Goal: Task Accomplishment & Management: Manage account settings

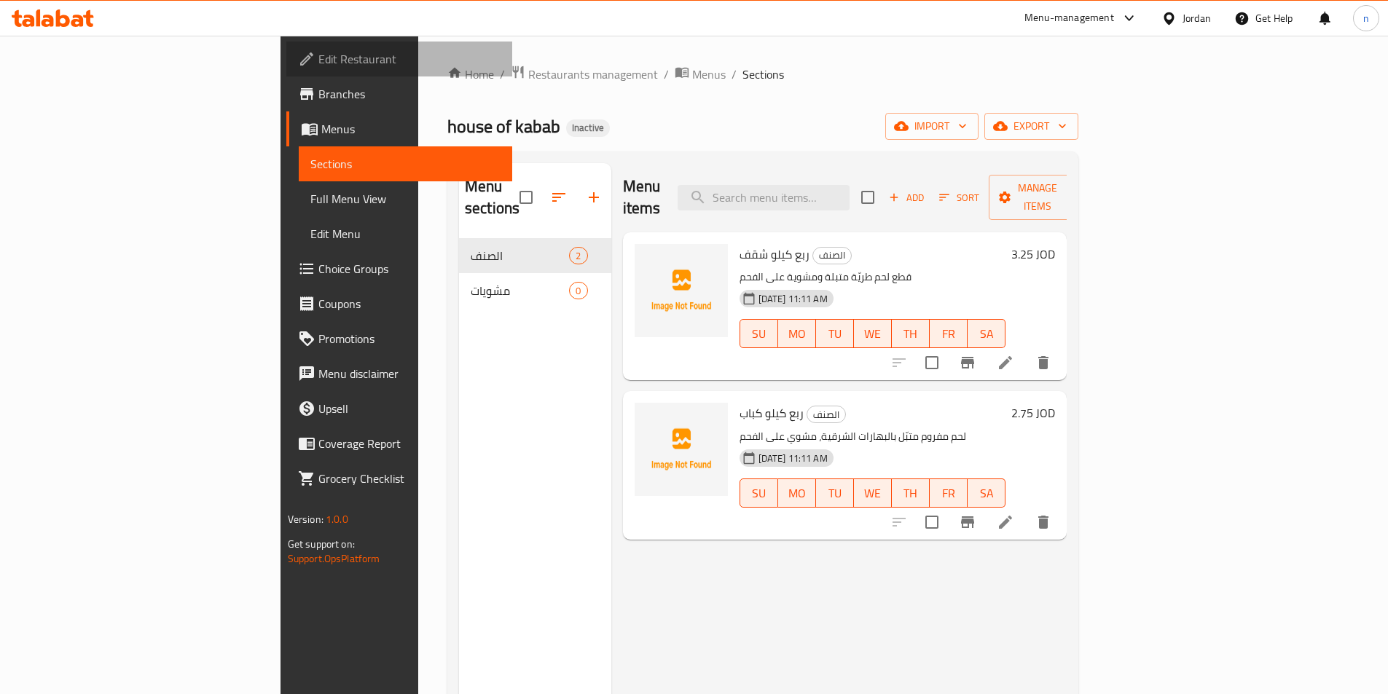
click at [318, 52] on span "Edit Restaurant" at bounding box center [409, 58] width 182 height 17
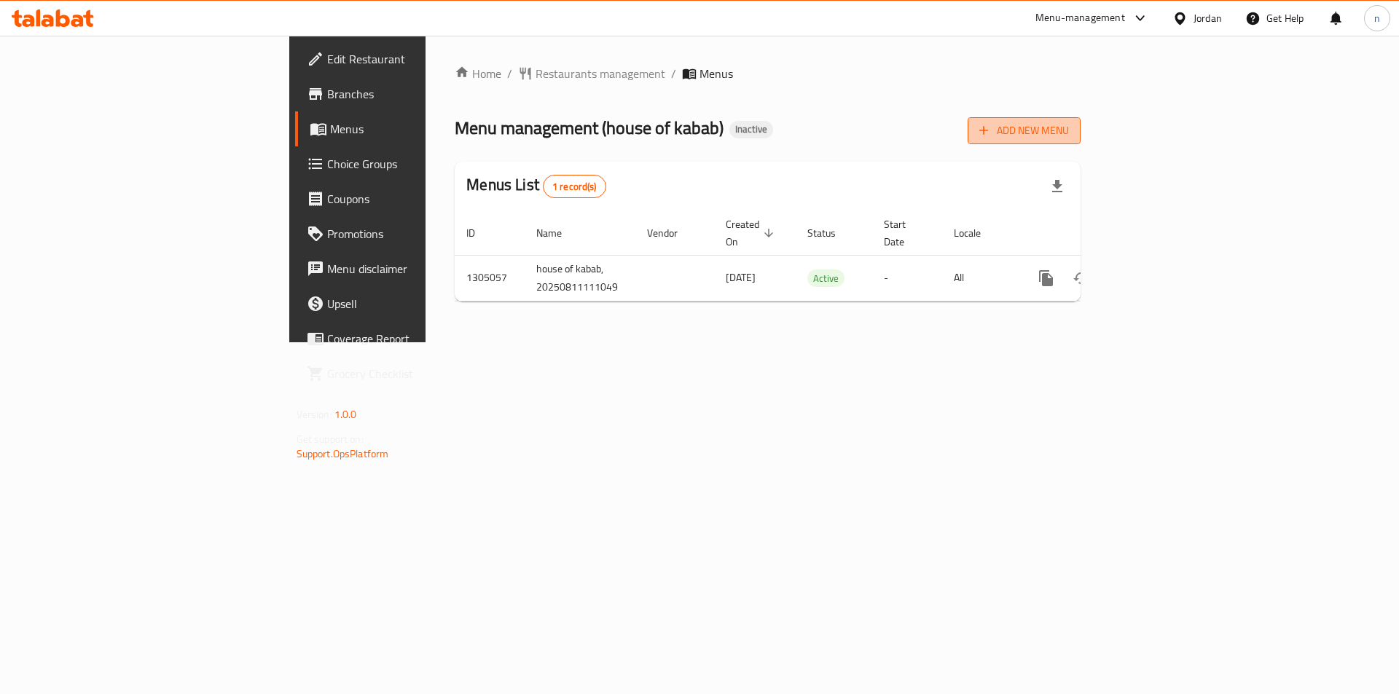
click at [1069, 131] on span "Add New Menu" at bounding box center [1024, 131] width 90 height 18
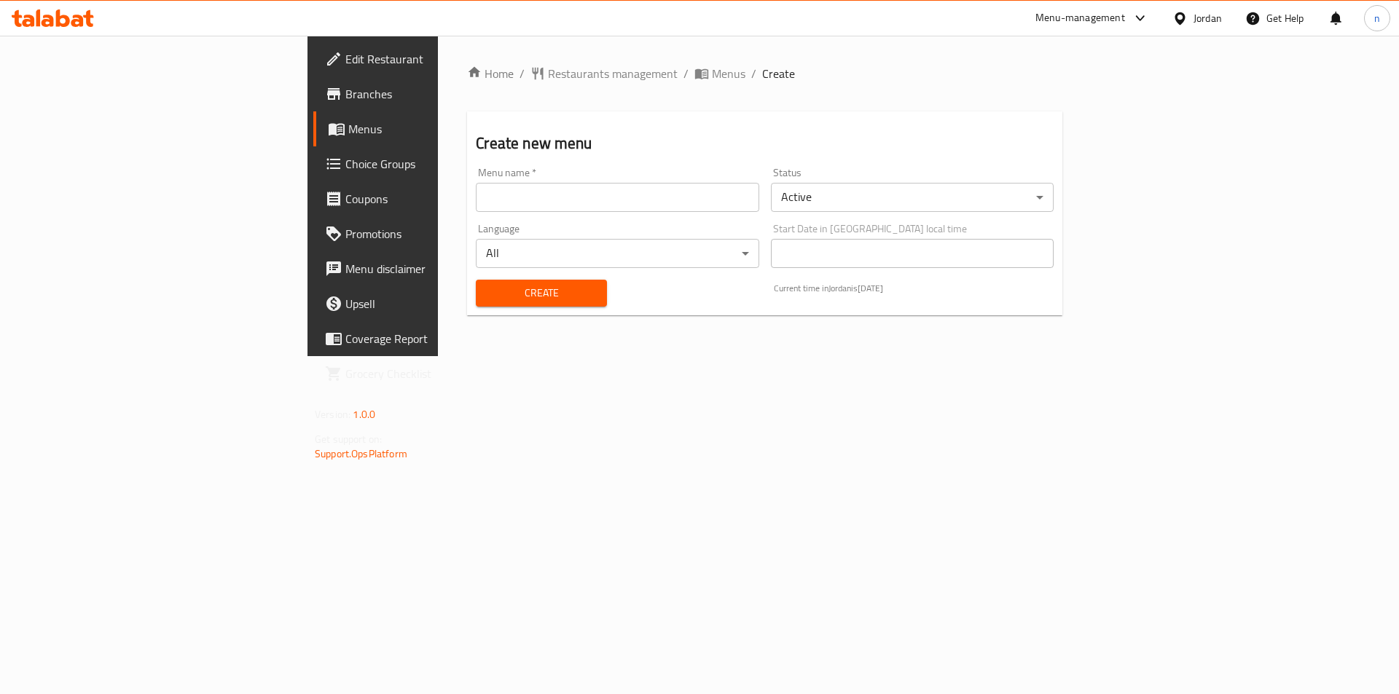
click at [470, 213] on div "Menu name   * Menu name *" at bounding box center [617, 190] width 294 height 56
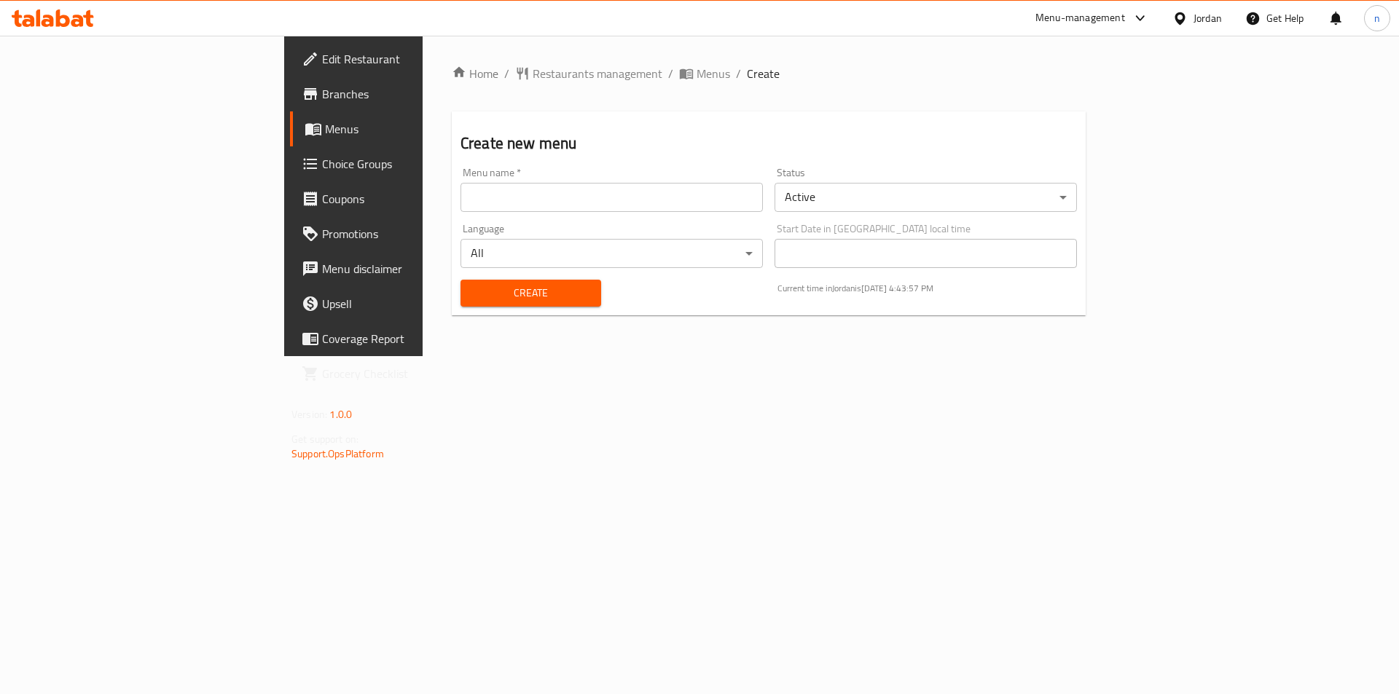
click at [460, 200] on input "text" at bounding box center [611, 197] width 302 height 29
type input "nourhan8/11"
click at [501, 306] on button "Create" at bounding box center [530, 293] width 141 height 27
drag, startPoint x: 528, startPoint y: 72, endPoint x: 595, endPoint y: 92, distance: 69.2
click at [697, 72] on span "Menus" at bounding box center [714, 73] width 34 height 17
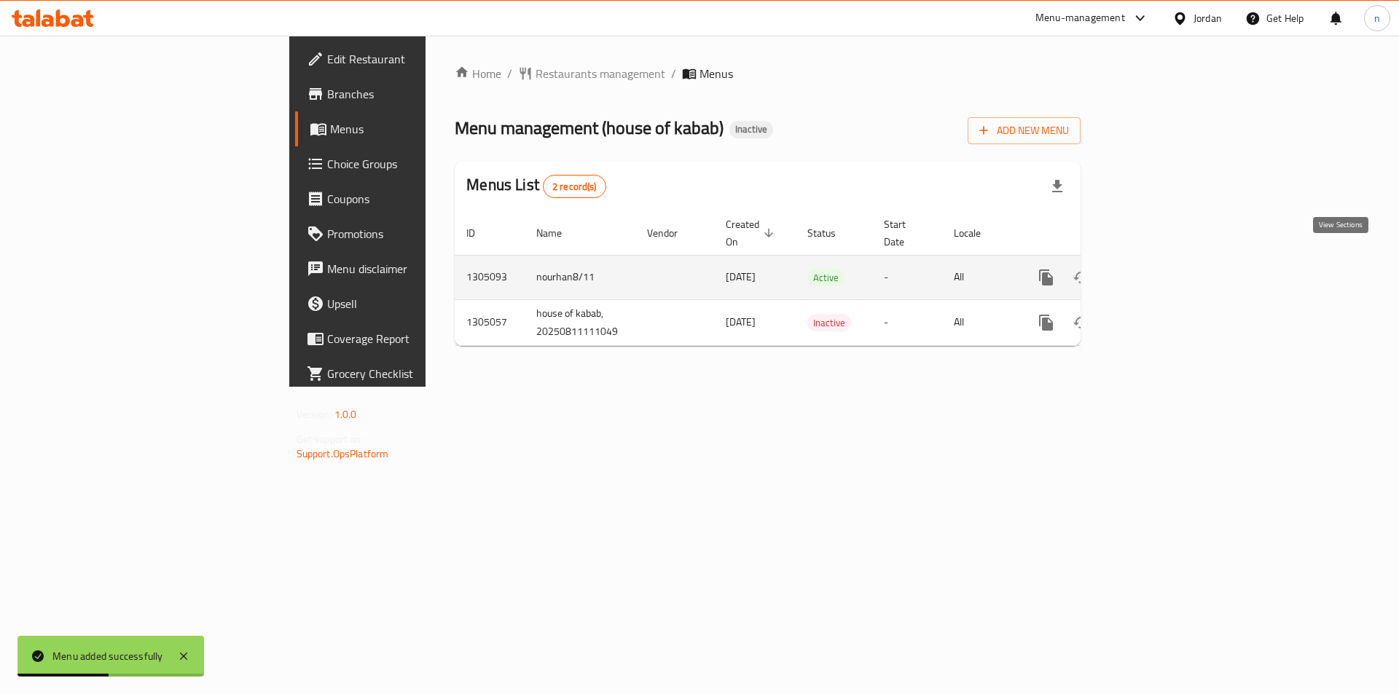
click at [1160, 269] on icon "enhanced table" at bounding box center [1150, 277] width 17 height 17
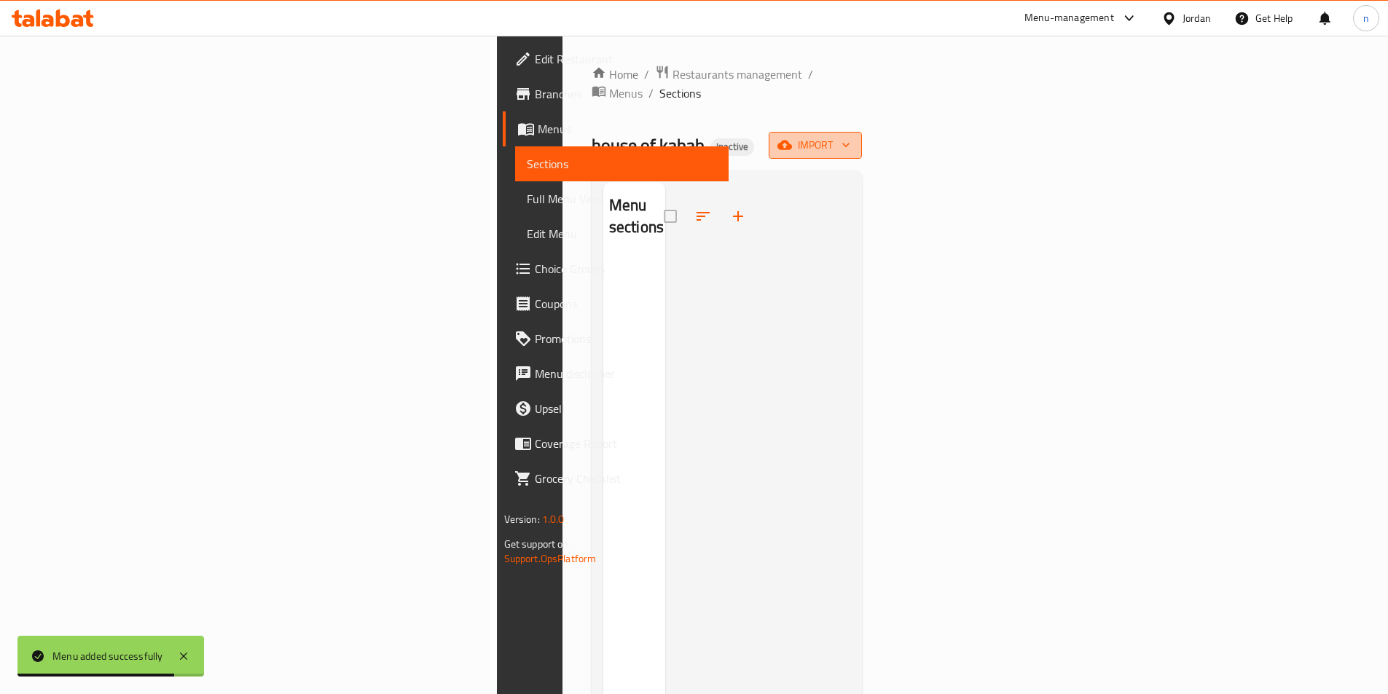
click at [850, 136] on span "import" at bounding box center [815, 145] width 70 height 18
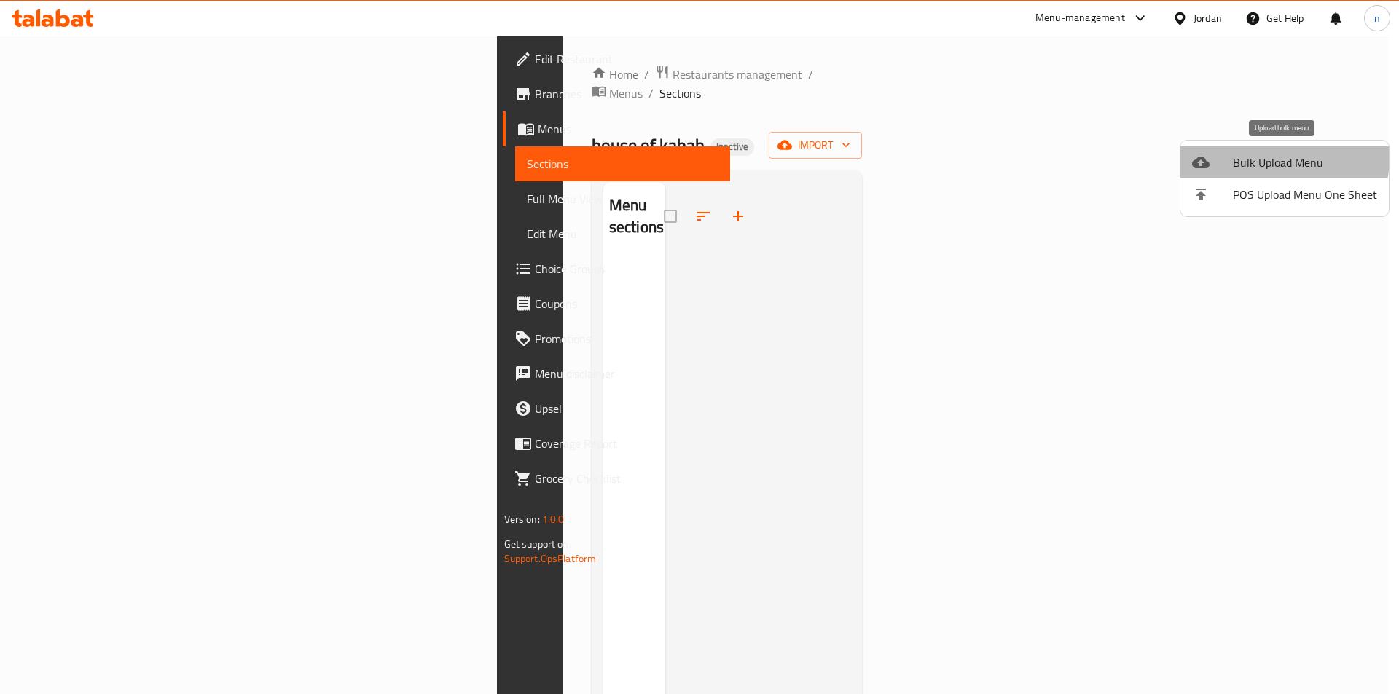
click at [1271, 157] on span "Bulk Upload Menu" at bounding box center [1305, 162] width 144 height 17
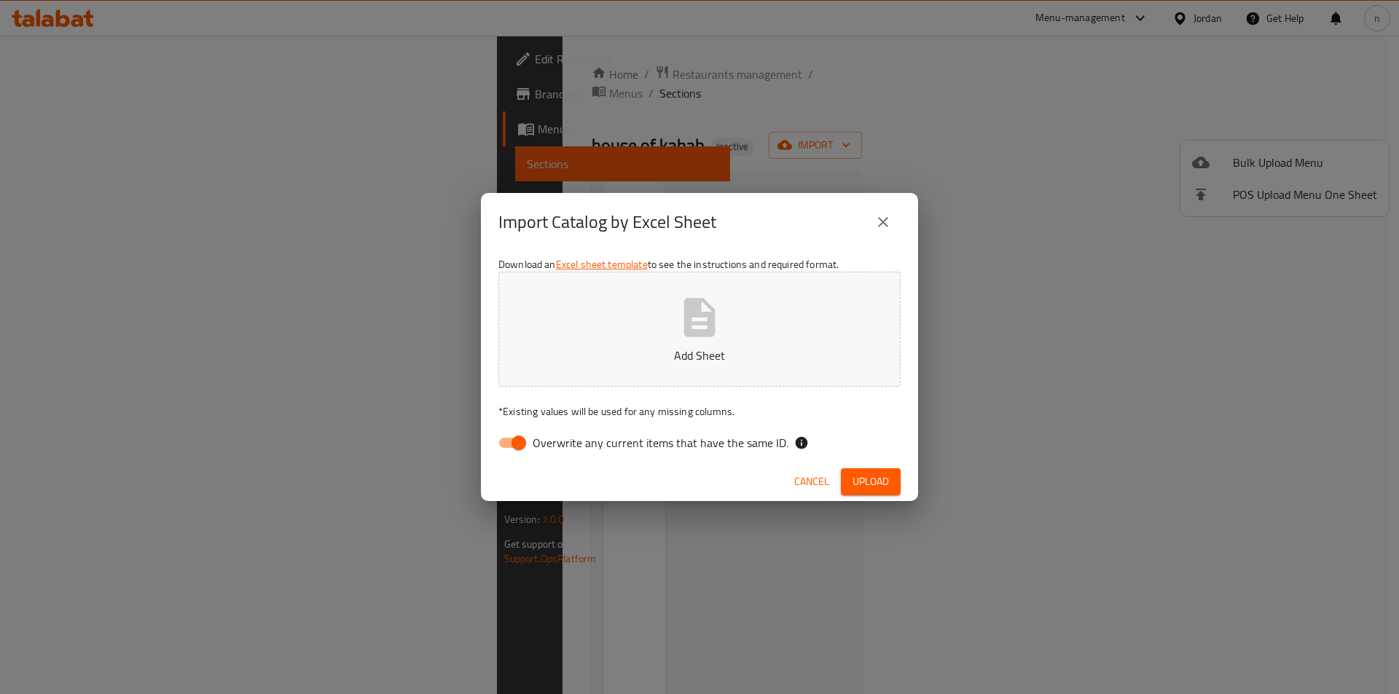
click at [511, 444] on input "Overwrite any current items that have the same ID." at bounding box center [518, 443] width 83 height 28
checkbox input "false"
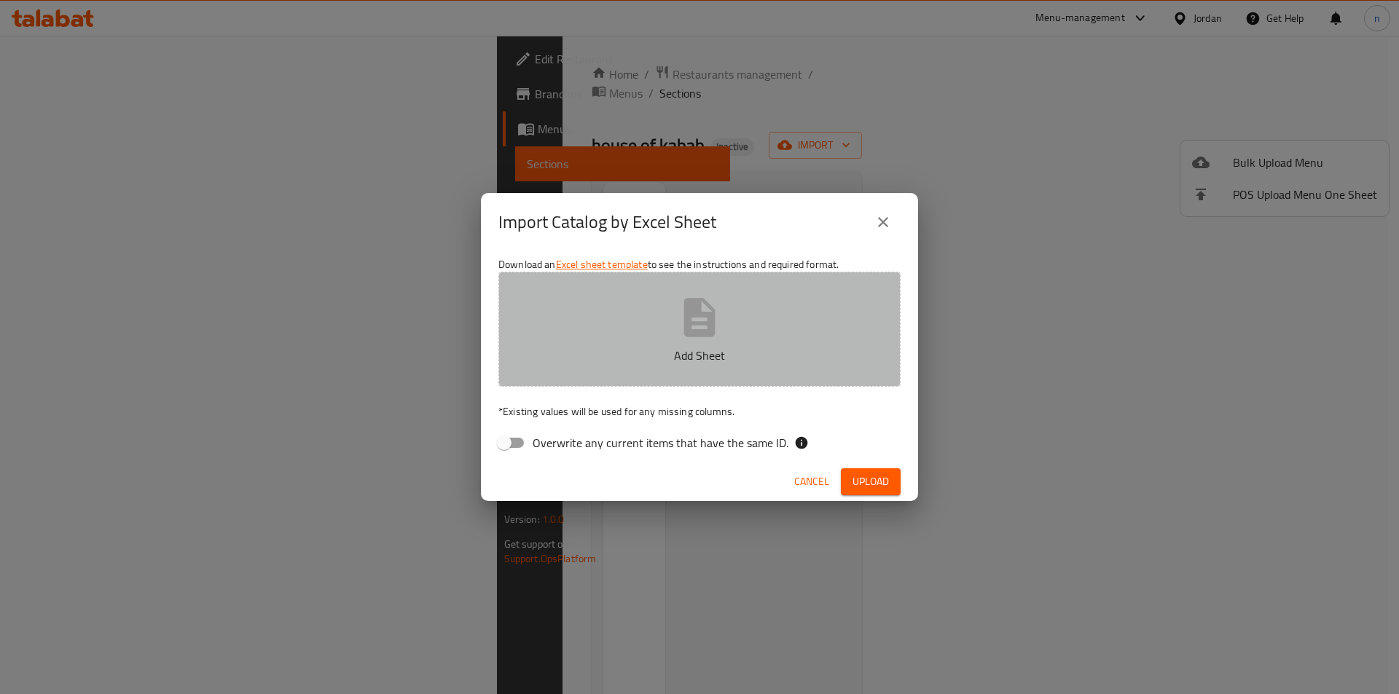
click at [568, 359] on p "Add Sheet" at bounding box center [699, 355] width 357 height 17
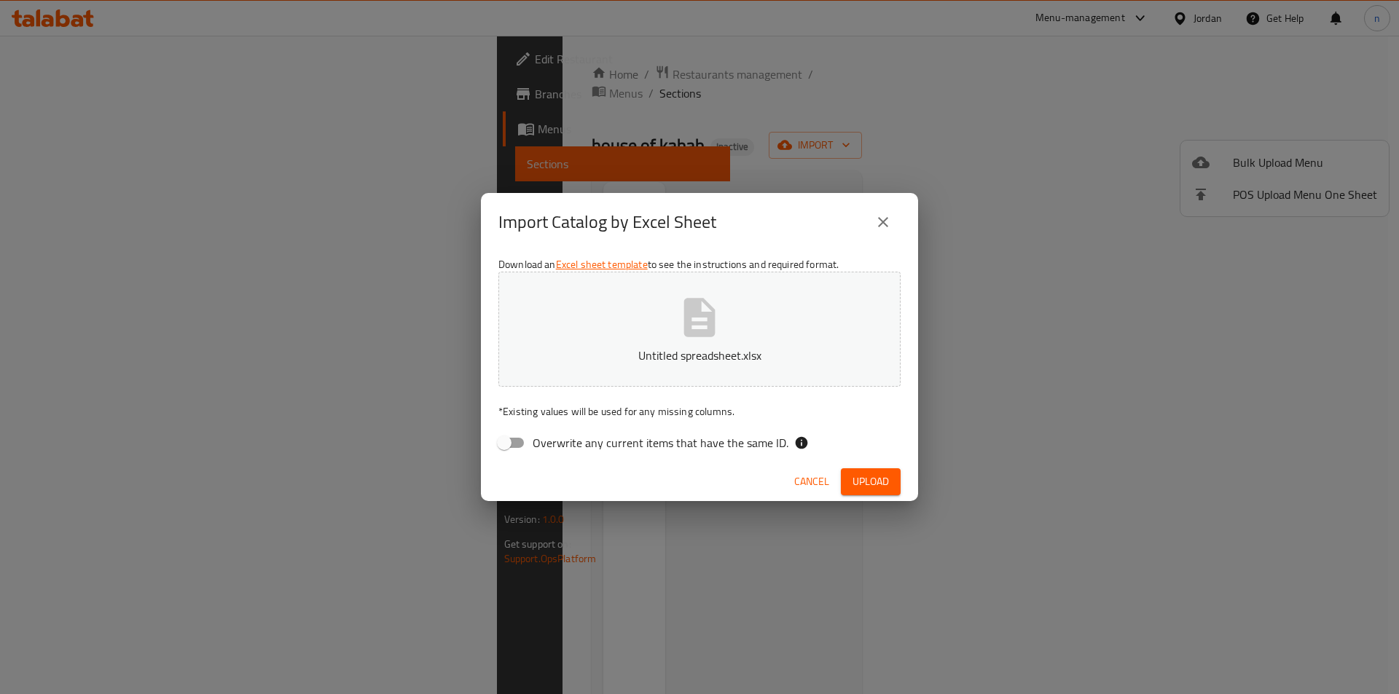
click at [851, 478] on button "Upload" at bounding box center [871, 482] width 60 height 27
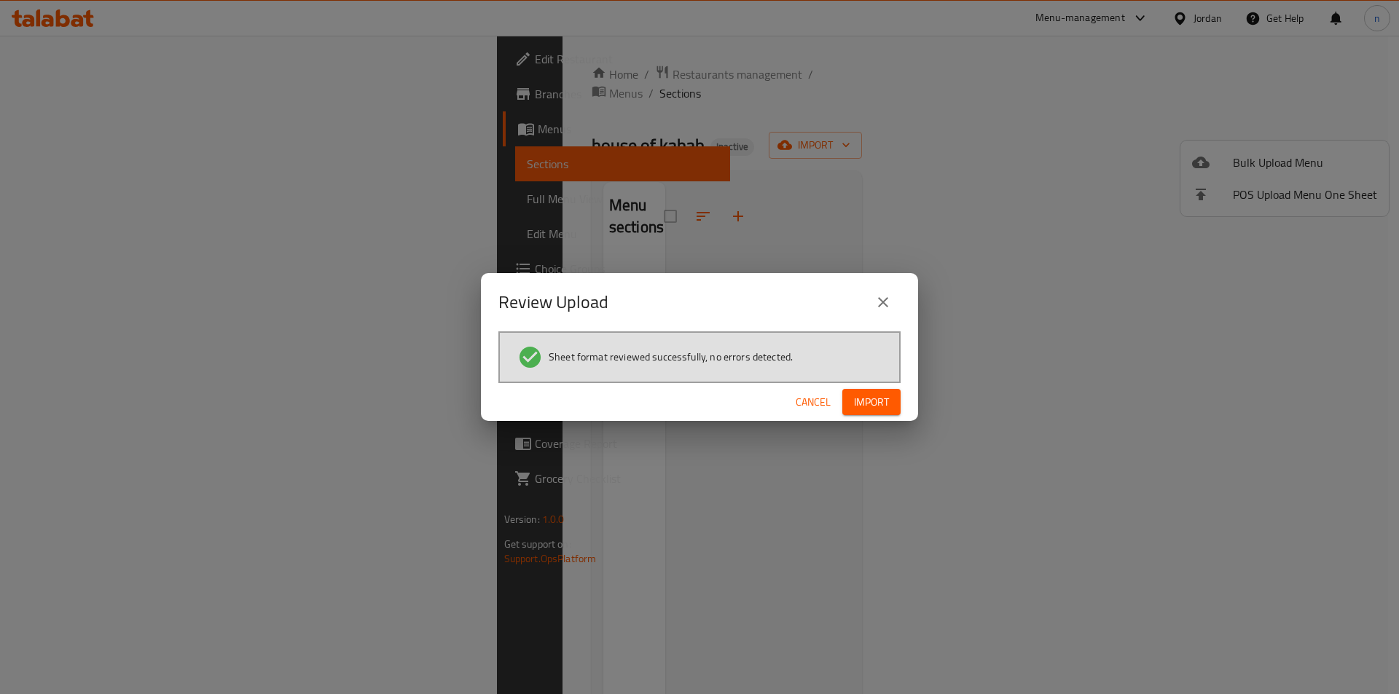
click at [868, 412] on button "Import" at bounding box center [871, 402] width 58 height 27
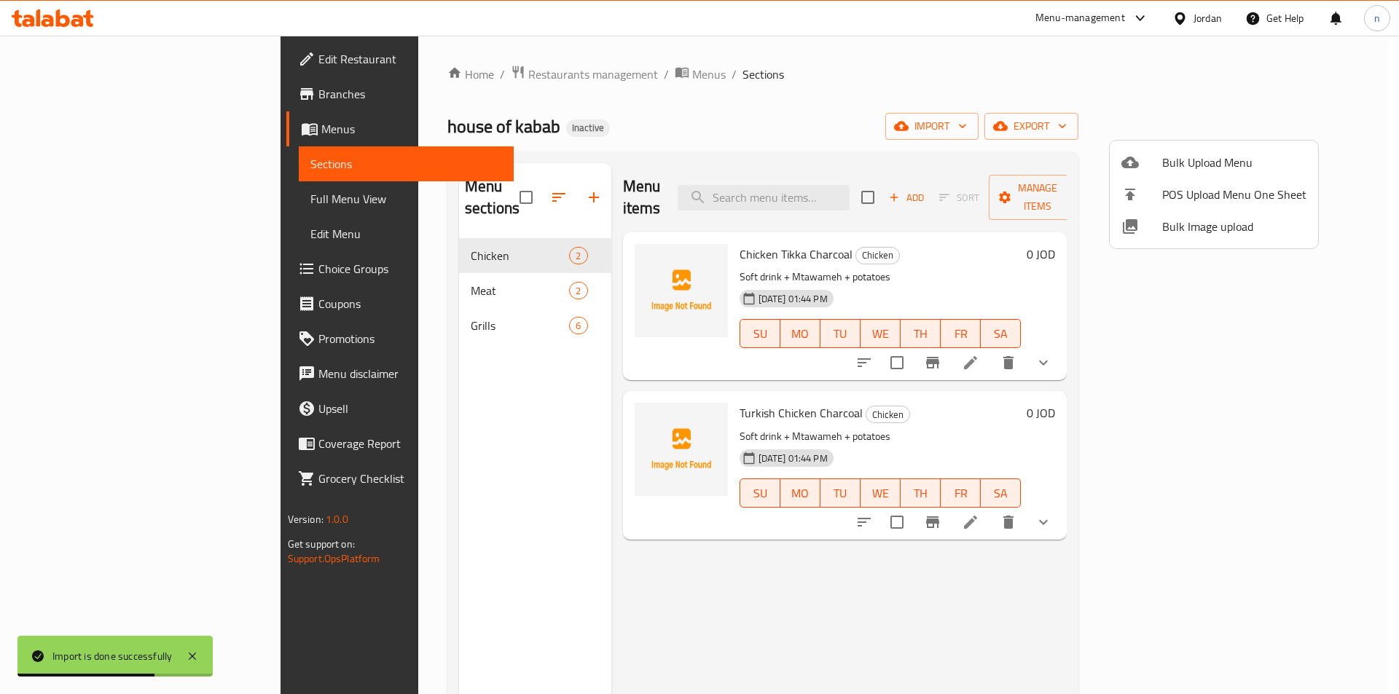
click at [82, 200] on div at bounding box center [699, 347] width 1399 height 694
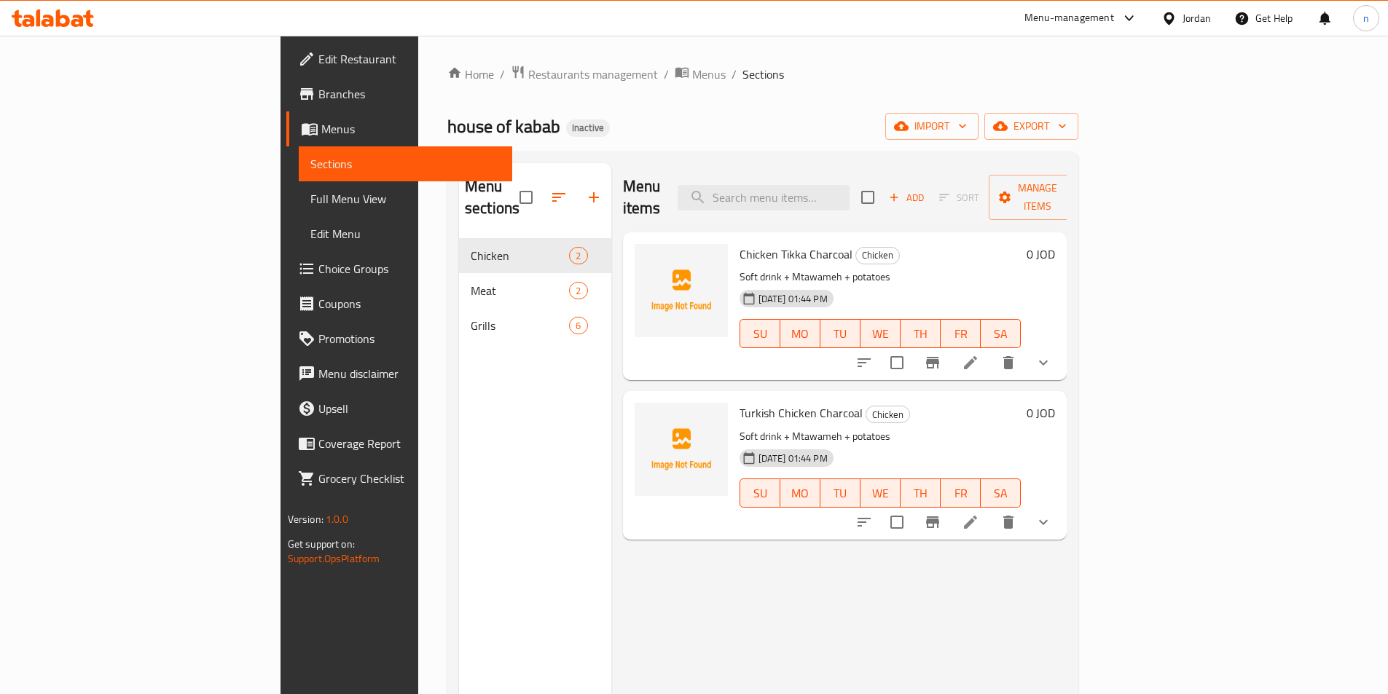
click at [310, 200] on span "Full Menu View" at bounding box center [405, 198] width 190 height 17
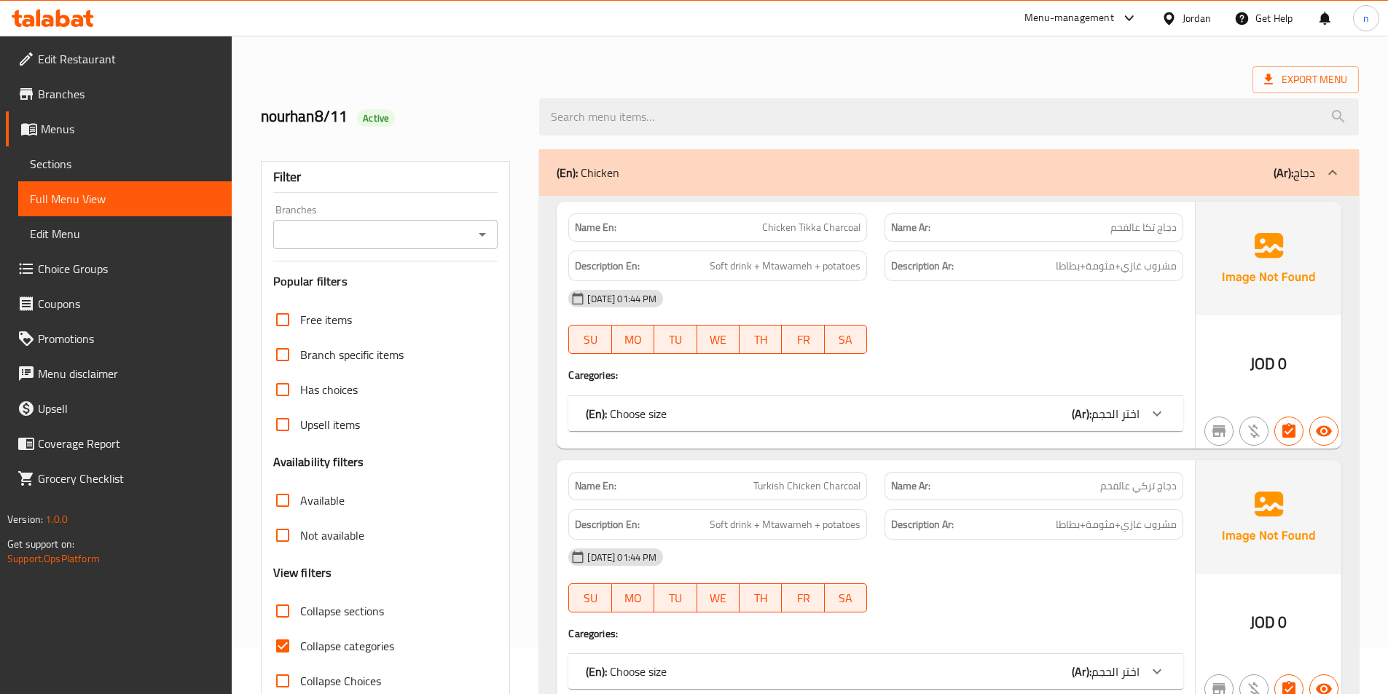
scroll to position [73, 0]
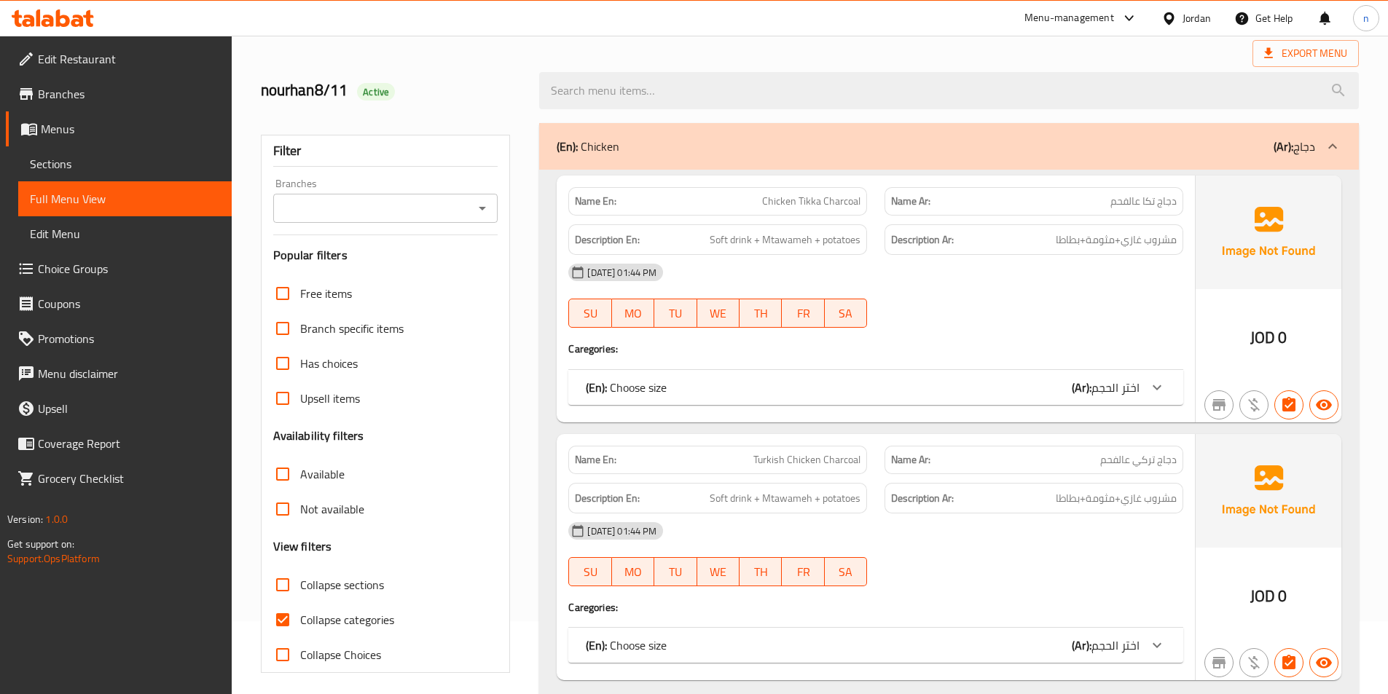
click at [279, 622] on input "Collapse categories" at bounding box center [282, 620] width 35 height 35
checkbox input "false"
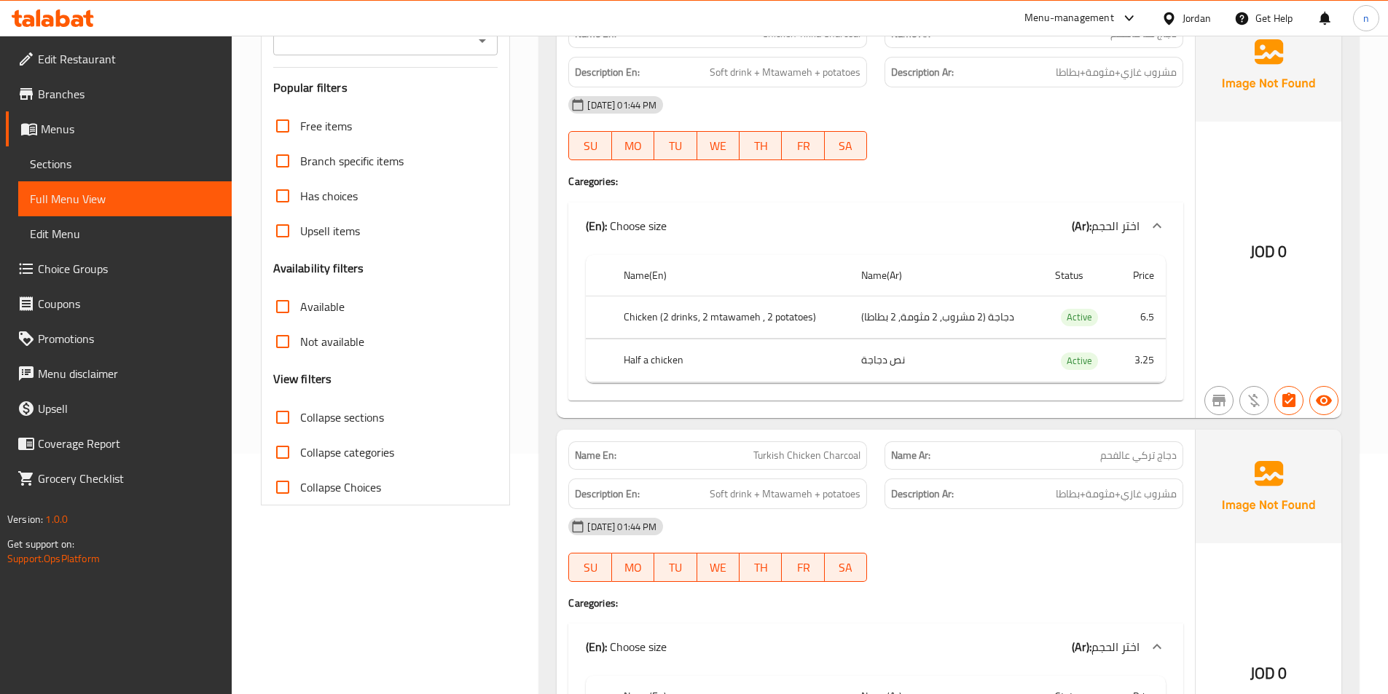
scroll to position [0, 0]
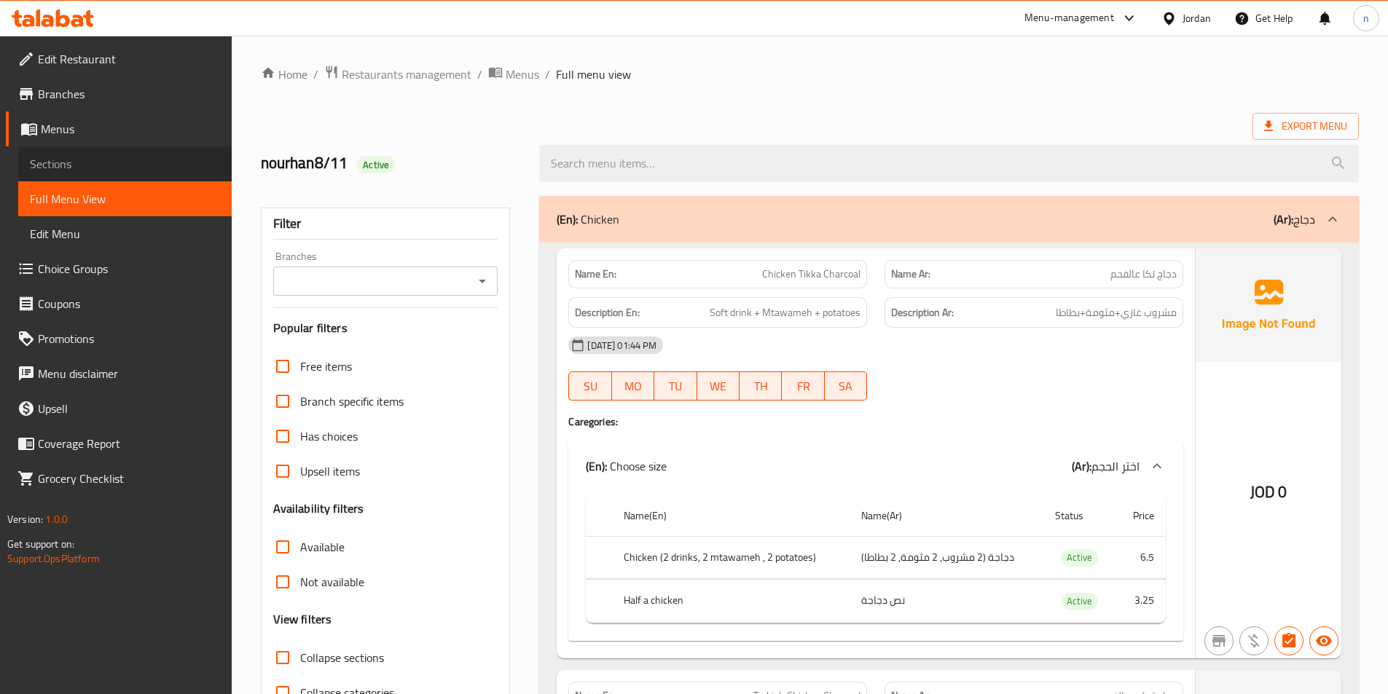
click at [114, 160] on span "Sections" at bounding box center [125, 163] width 190 height 17
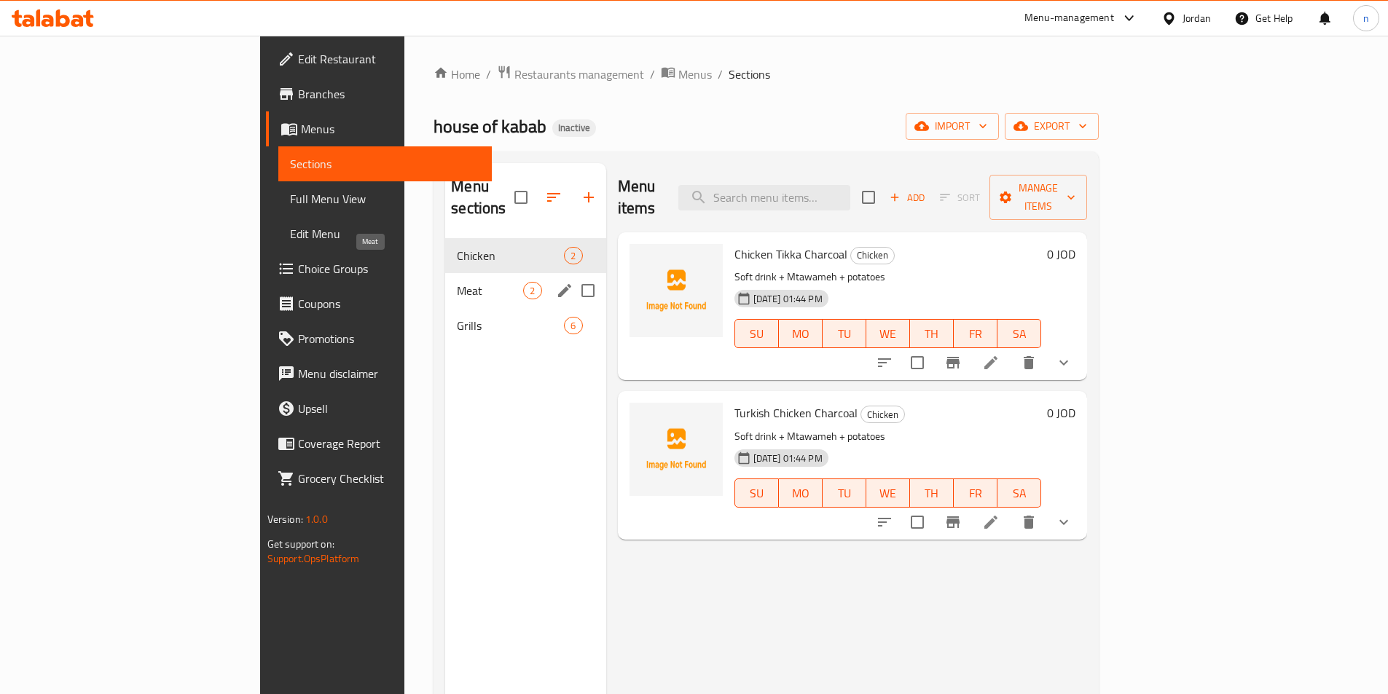
click at [457, 282] on span "Meat" at bounding box center [490, 290] width 66 height 17
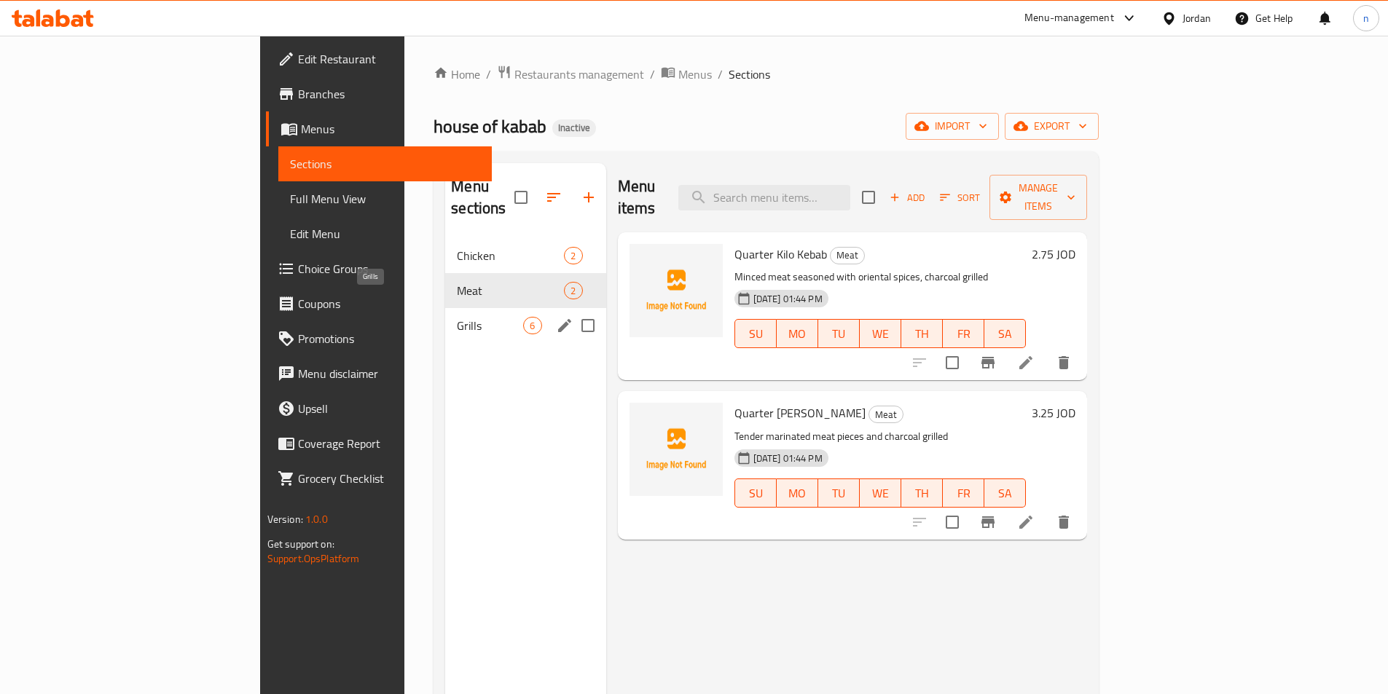
click at [457, 317] on span "Grills" at bounding box center [490, 325] width 66 height 17
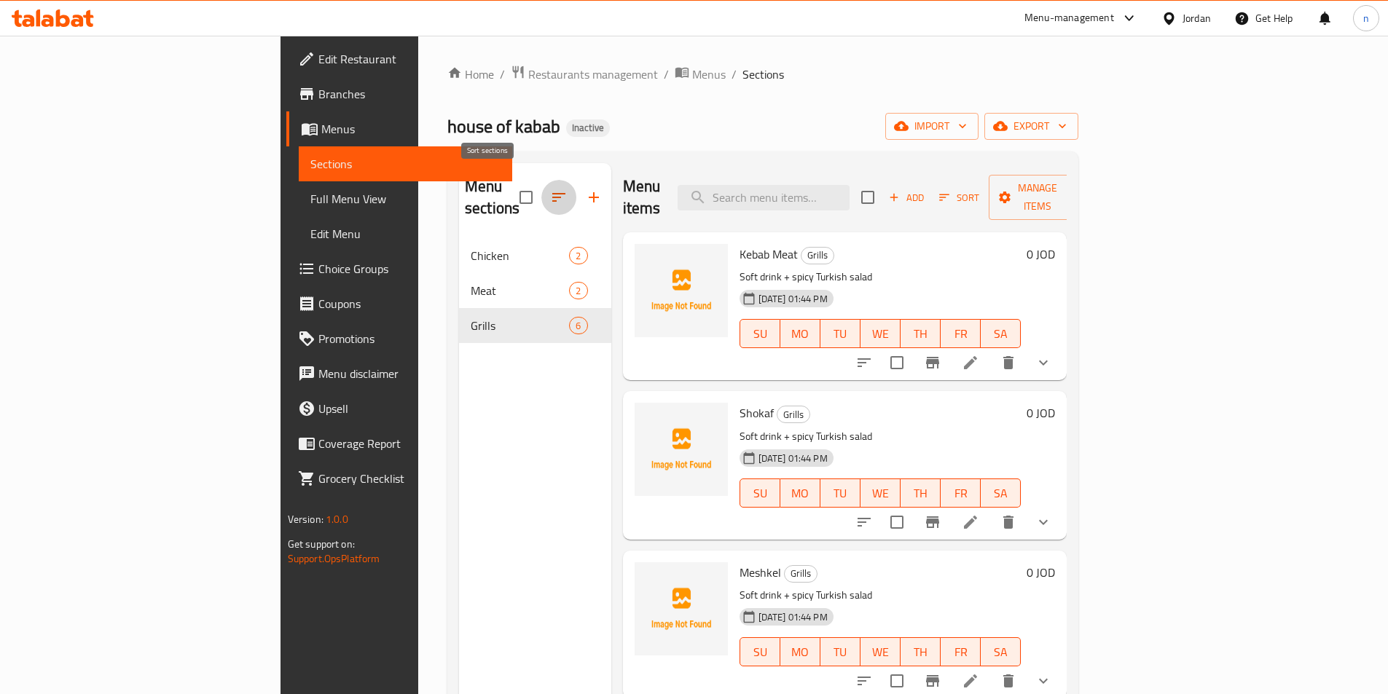
click at [550, 189] on icon "button" at bounding box center [558, 197] width 17 height 17
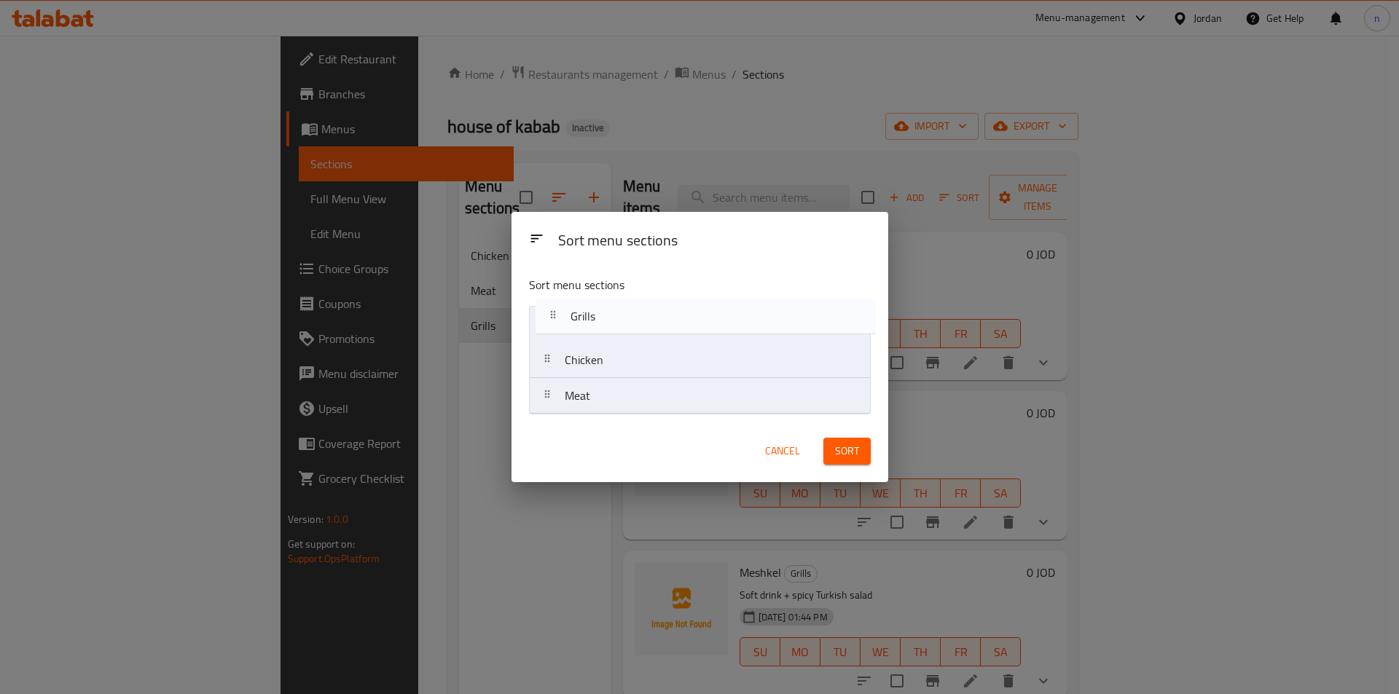
drag, startPoint x: 634, startPoint y: 407, endPoint x: 646, endPoint y: 310, distance: 97.6
click at [646, 310] on nav "Chicken Meat Grills" at bounding box center [700, 360] width 342 height 109
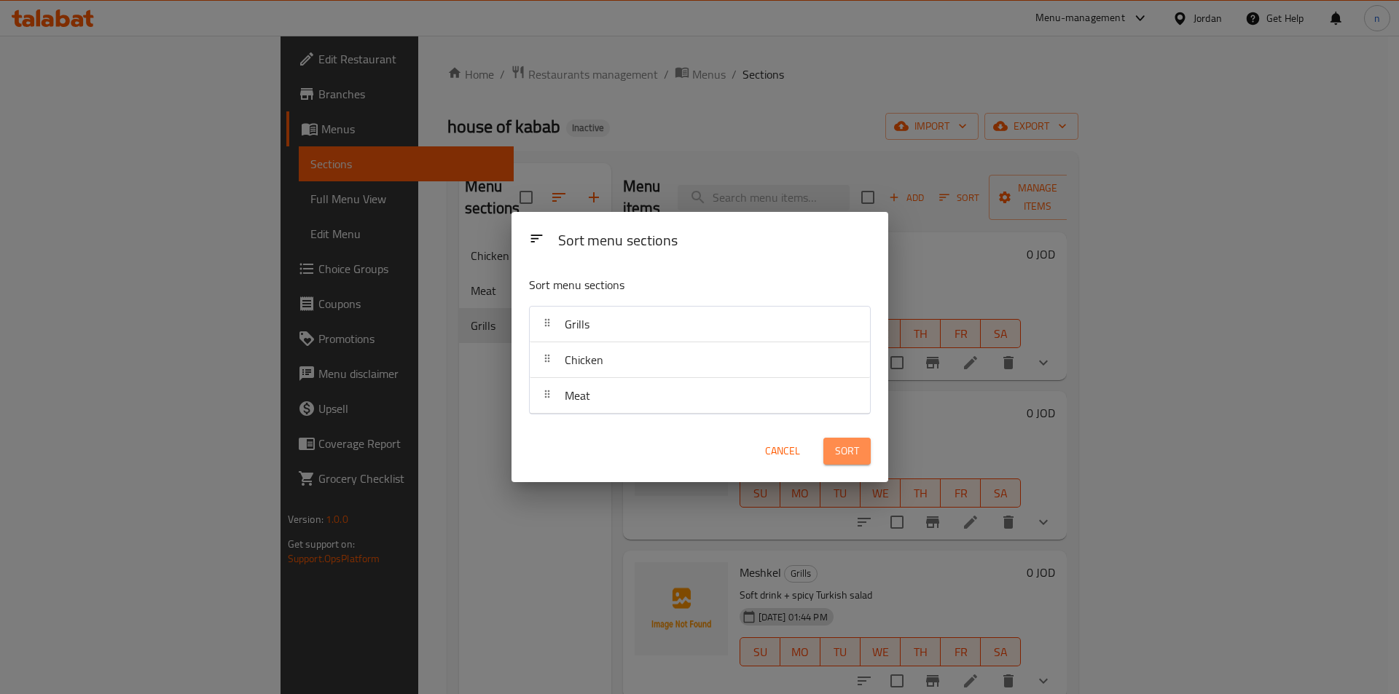
click at [847, 444] on span "Sort" at bounding box center [847, 451] width 24 height 18
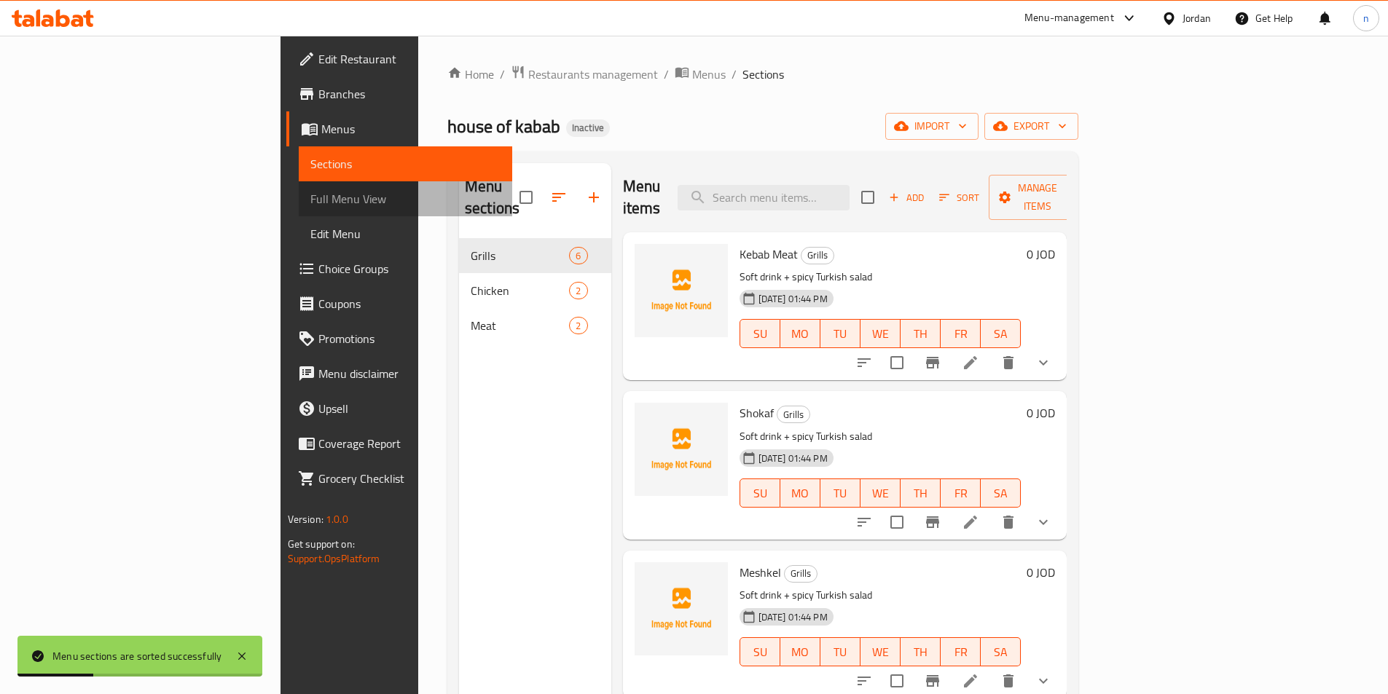
click at [310, 197] on span "Full Menu View" at bounding box center [405, 198] width 190 height 17
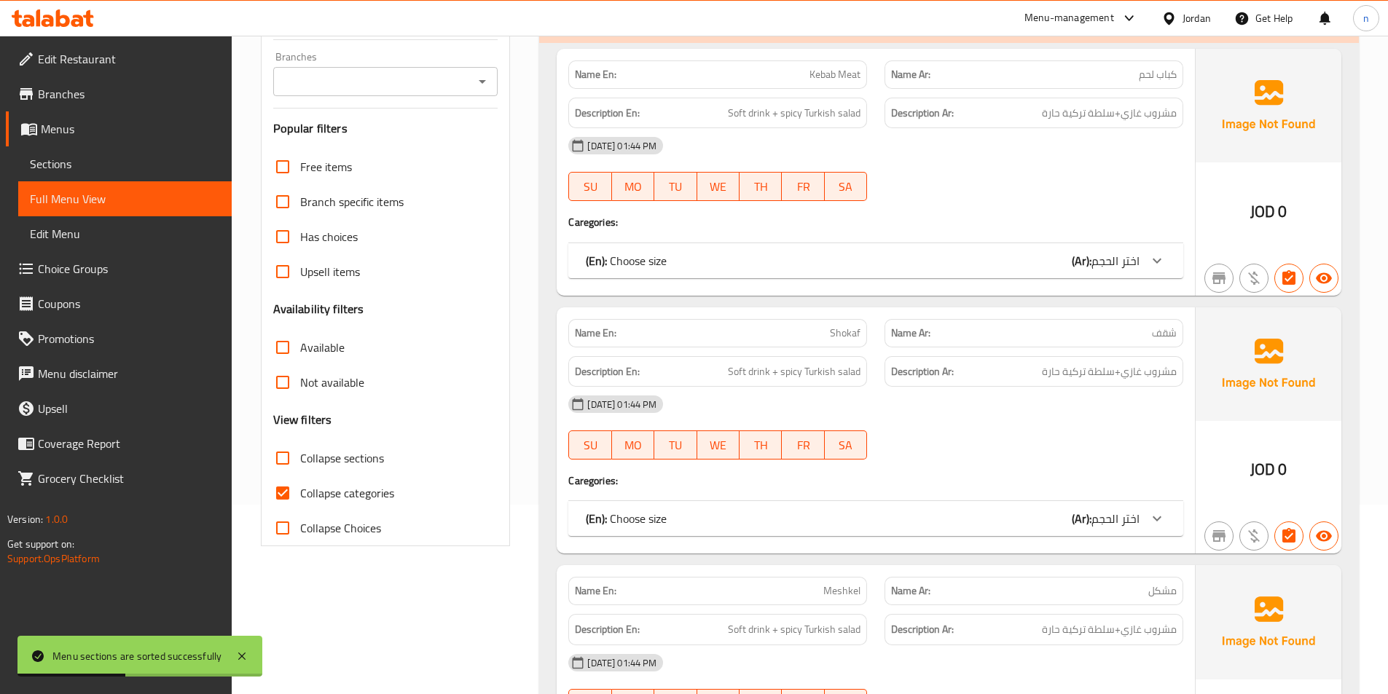
scroll to position [219, 0]
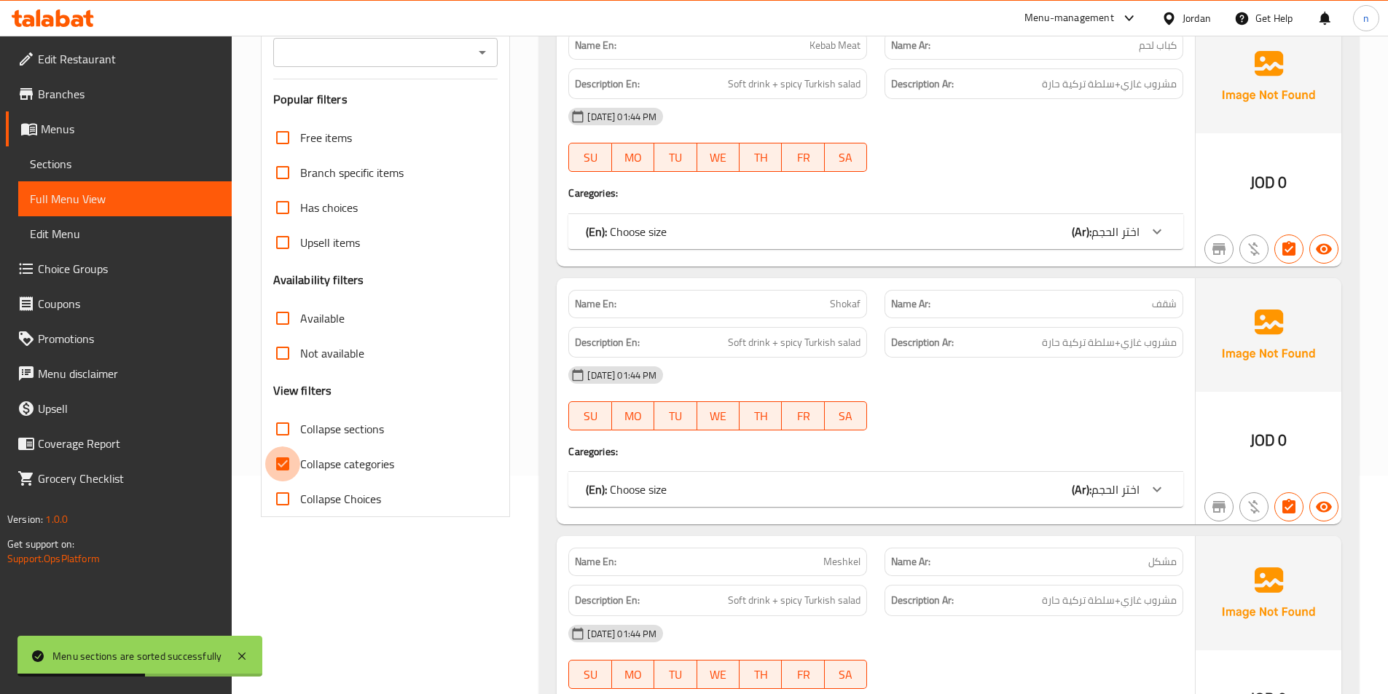
click at [276, 460] on input "Collapse categories" at bounding box center [282, 464] width 35 height 35
checkbox input "false"
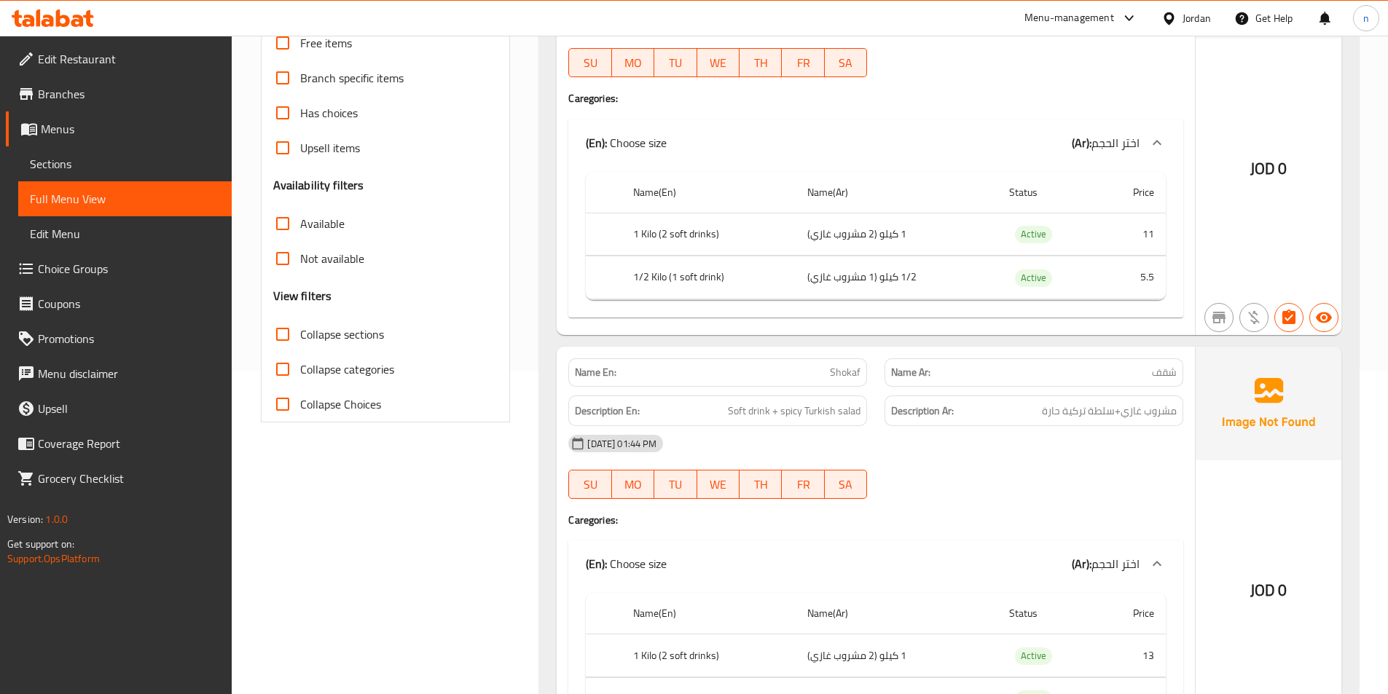
scroll to position [0, 0]
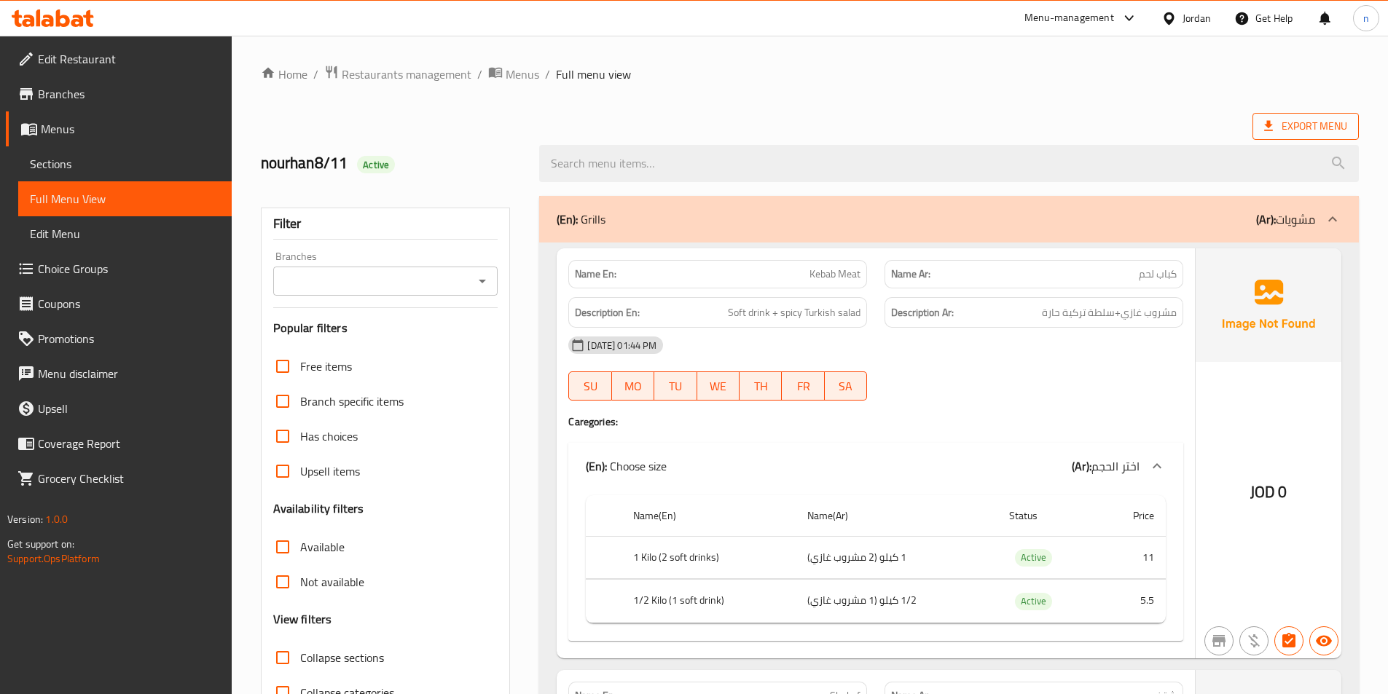
click at [1281, 128] on span "Export Menu" at bounding box center [1305, 126] width 83 height 18
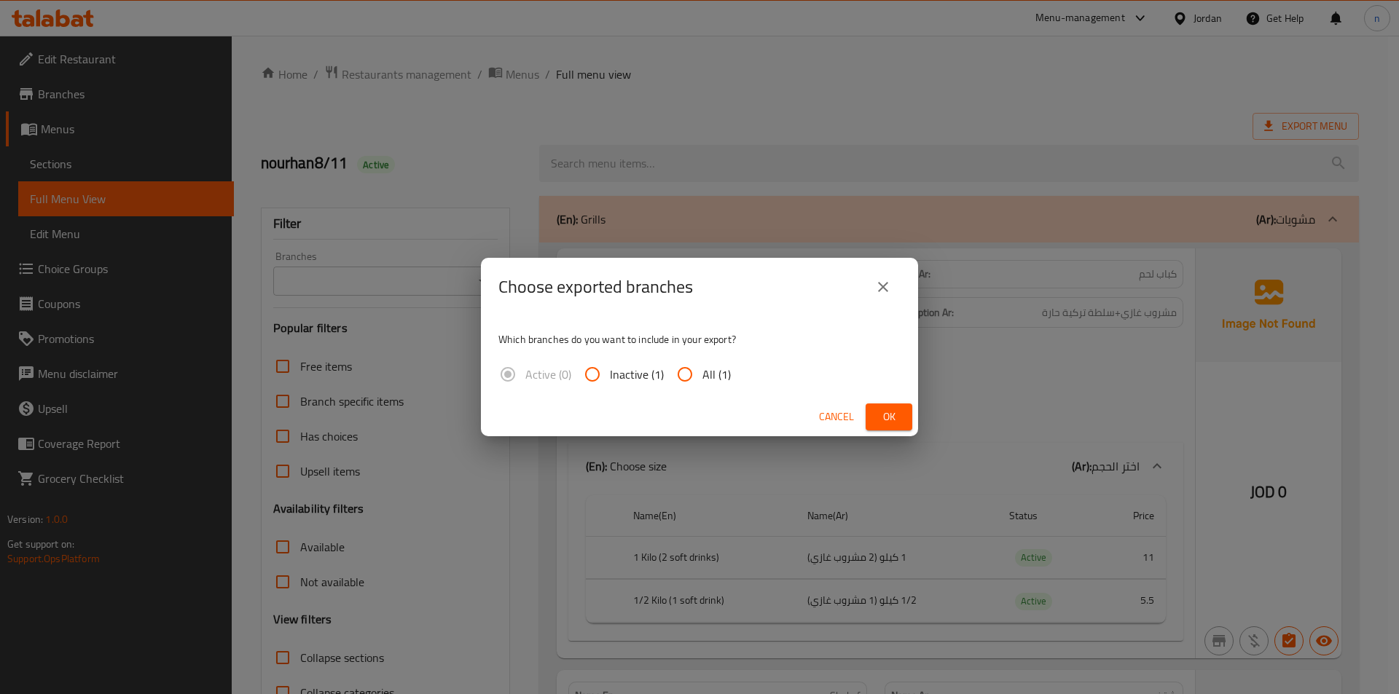
click at [683, 379] on input "All (1)" at bounding box center [684, 374] width 35 height 35
radio input "true"
click at [893, 417] on span "Ok" at bounding box center [888, 417] width 23 height 18
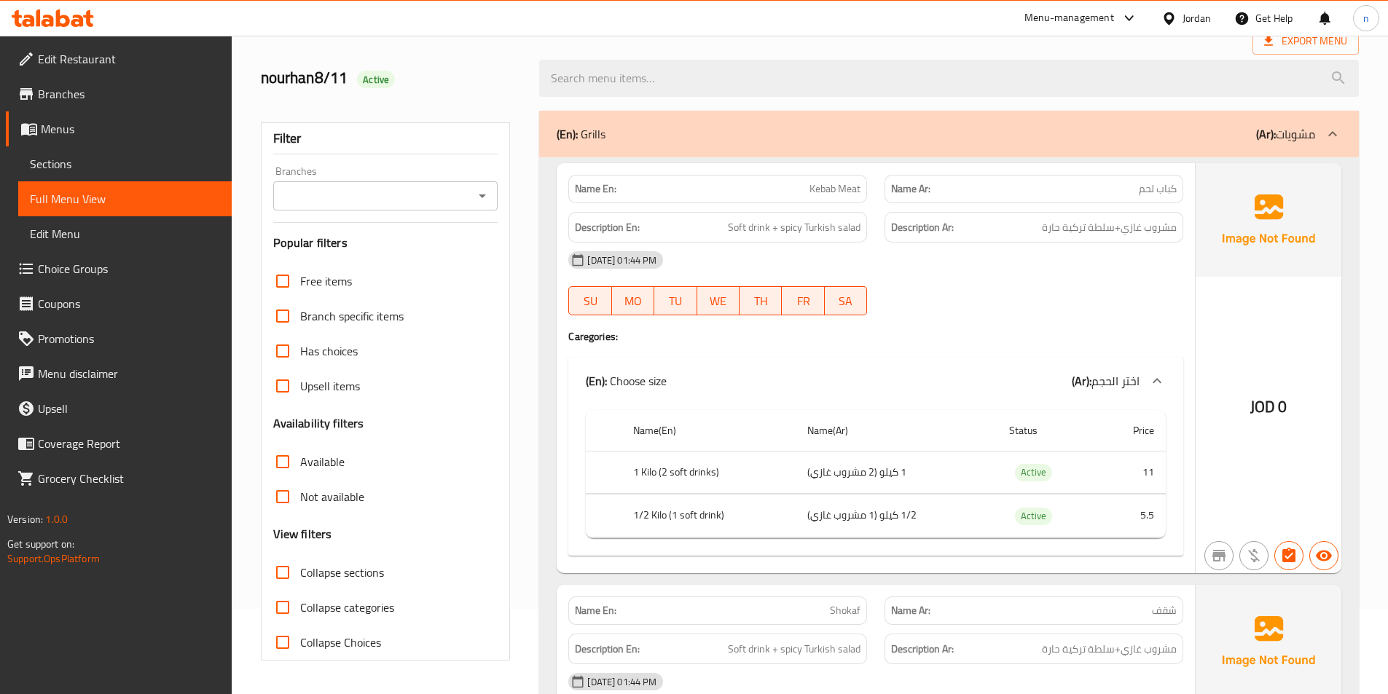
scroll to position [73, 0]
